Goal: Information Seeking & Learning: Learn about a topic

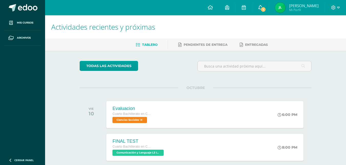
click at [264, 10] on span "1" at bounding box center [263, 10] width 6 height 6
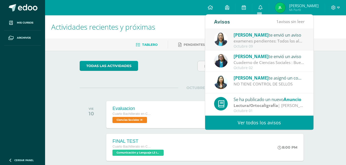
click at [277, 34] on div "[PERSON_NAME] te envió un aviso" at bounding box center [268, 34] width 71 height 7
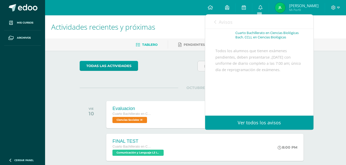
scroll to position [37, 0]
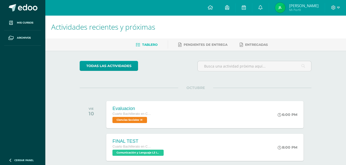
click at [177, 37] on h1 "Actividades recientes y próximas" at bounding box center [195, 26] width 288 height 23
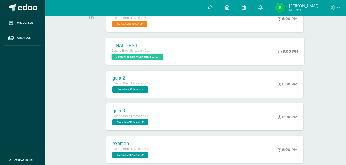
scroll to position [96, 0]
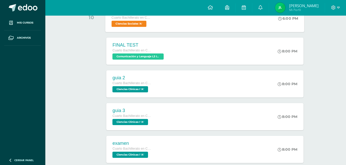
click at [186, 23] on div "Evaluacion Cuarto Bachillerato en Ciencias Biológicas [PERSON_NAME]. CCLL en Ci…" at bounding box center [204, 18] width 199 height 27
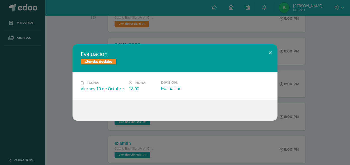
click at [168, 26] on div "Evaluacion Ciencias Sociales Fecha: [DATE] Hora: 18:00 División: Evaluacion" at bounding box center [175, 82] width 350 height 165
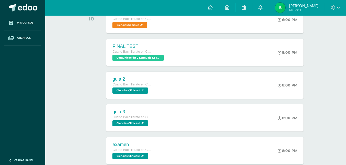
scroll to position [95, 0]
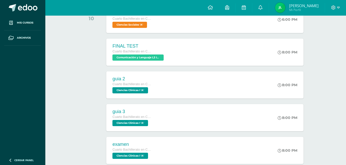
click at [166, 56] on div "FINAL TEST Cuarto Bachillerato en Ciencias Biológicas [PERSON_NAME]. CCLL en Ci…" at bounding box center [138, 52] width 65 height 27
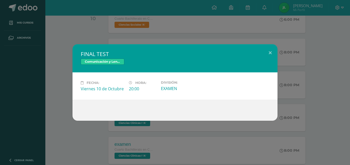
click at [132, 90] on div "20:00" at bounding box center [143, 89] width 28 height 6
click at [185, 34] on div "FINAL TEST Comunicación y Lenguaje L3 Inglés Fecha: [DATE] Hora: 20:00 División:" at bounding box center [175, 82] width 350 height 165
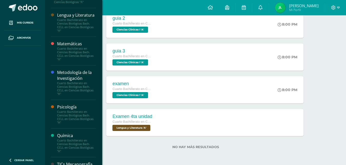
scroll to position [323, 0]
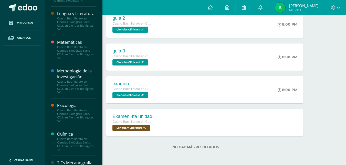
click at [81, 91] on div "Cuarto Bachillerato en Ciencias Biológicas Bach. CCLL en Ciencias Biológicas "A"" at bounding box center [76, 87] width 39 height 14
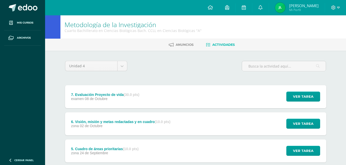
click at [124, 99] on div "examen 08 de Octubre" at bounding box center [105, 99] width 68 height 4
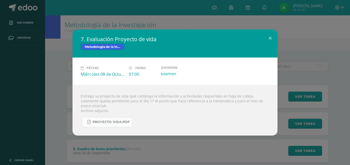
click at [115, 121] on span "proyecto vida.pdf" at bounding box center [110, 122] width 37 height 4
